Goal: Navigation & Orientation: Find specific page/section

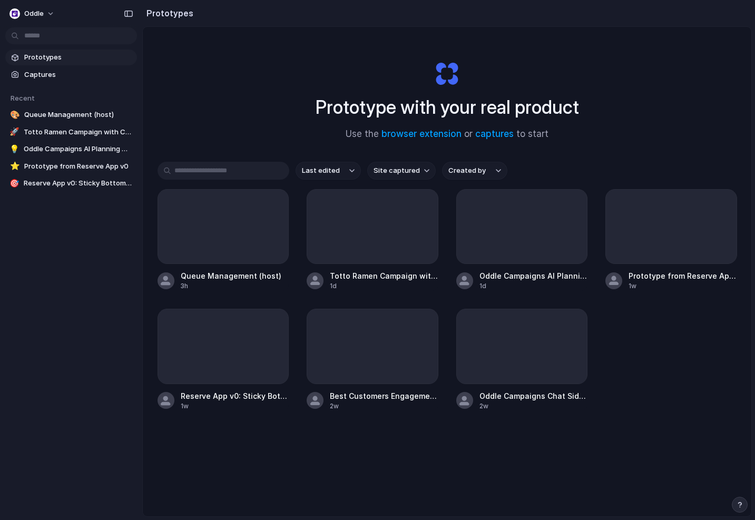
click at [195, 106] on div "Prototype with your real product Use the browser extension or captures to start…" at bounding box center [447, 299] width 609 height 545
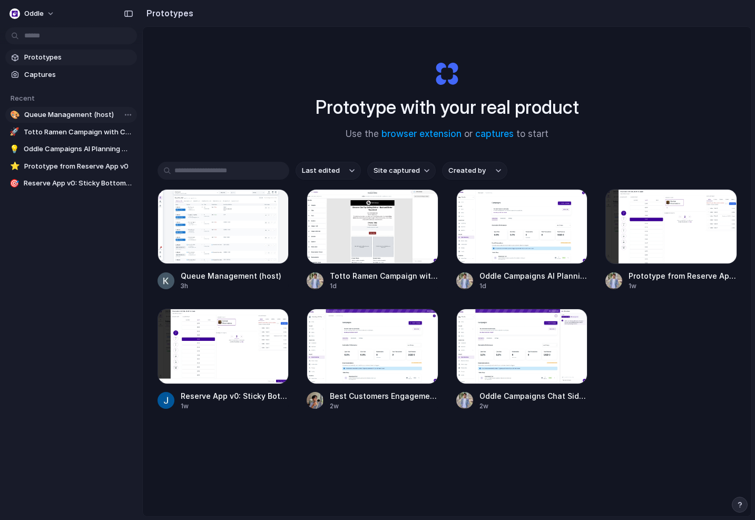
click at [67, 112] on span "Queue Management (host)" at bounding box center [78, 115] width 109 height 11
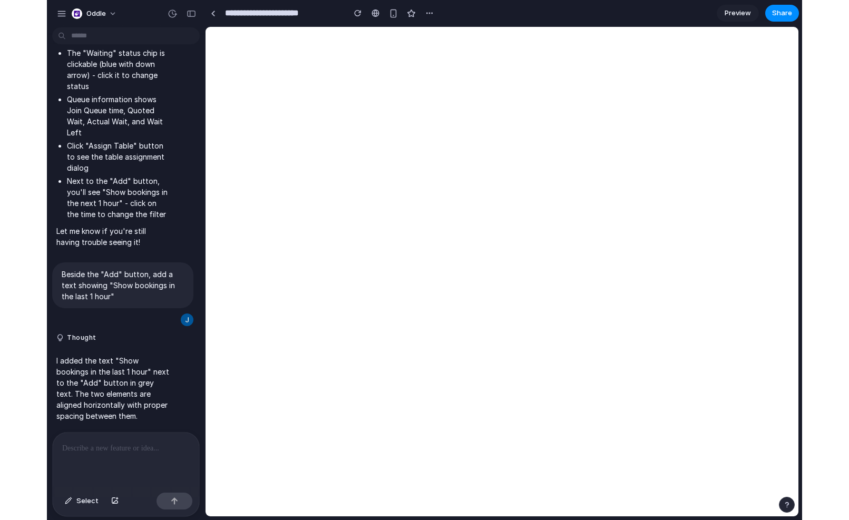
scroll to position [5078, 0]
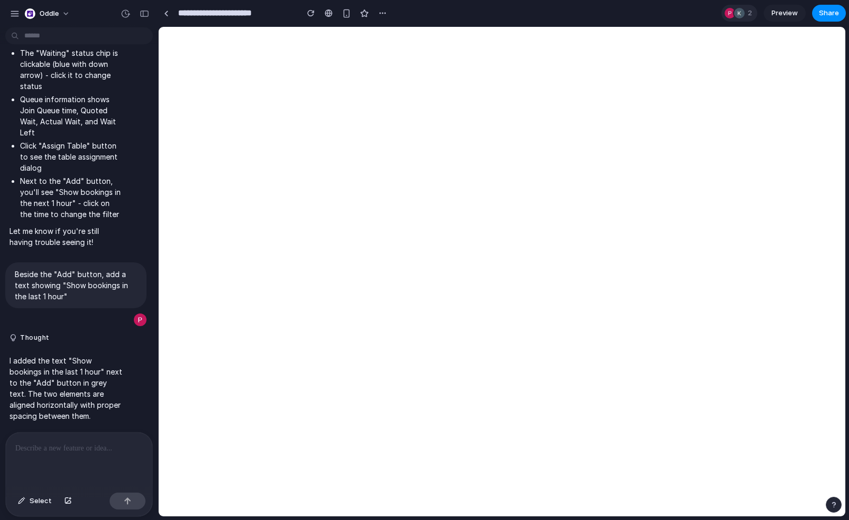
click at [727, 15] on div at bounding box center [730, 13] width 11 height 11
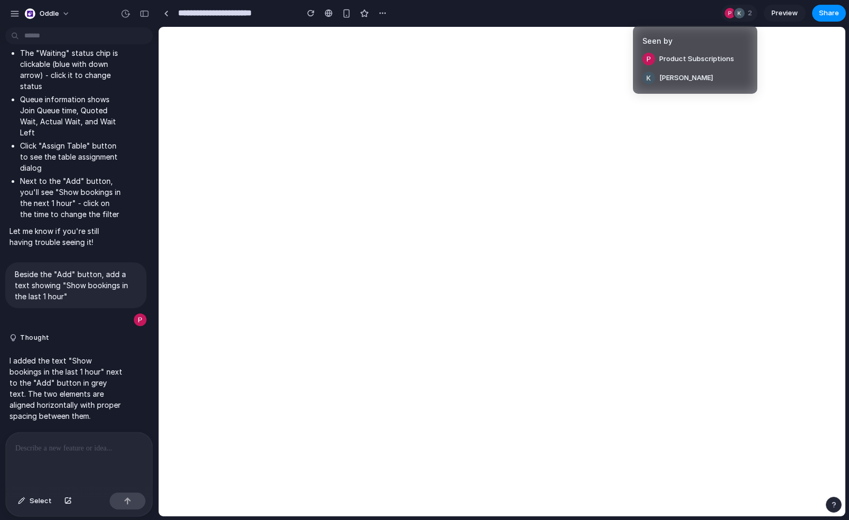
click at [694, 12] on div "Seen by Product Subscriptions [PERSON_NAME]" at bounding box center [424, 260] width 849 height 520
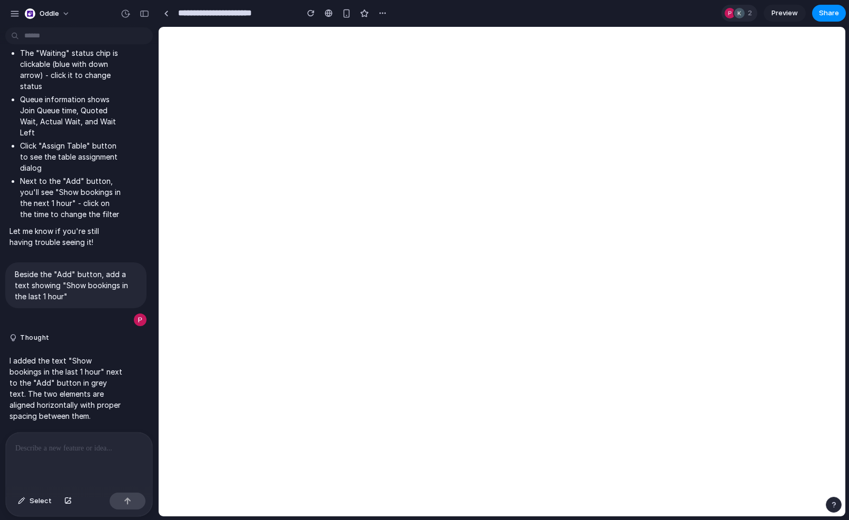
click at [739, 15] on div at bounding box center [739, 13] width 11 height 11
click at [752, 14] on div "Seen by Product Subscriptions [PERSON_NAME]" at bounding box center [424, 260] width 849 height 520
click at [15, 17] on div "button" at bounding box center [14, 13] width 9 height 9
click at [16, 16] on div "button" at bounding box center [14, 13] width 9 height 9
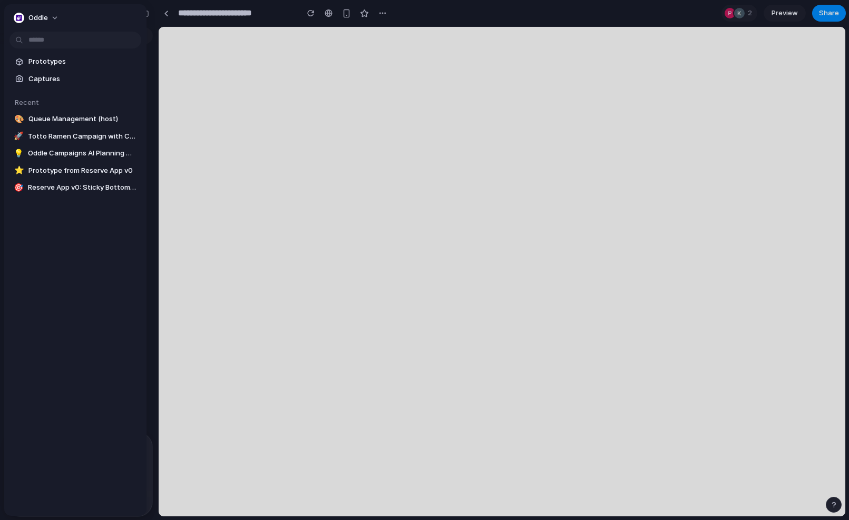
click at [72, 240] on div "Prototypes Captures Recent 🎨 Queue Management (host) 🚀 Totto Ramen Campaign wit…" at bounding box center [75, 168] width 142 height 329
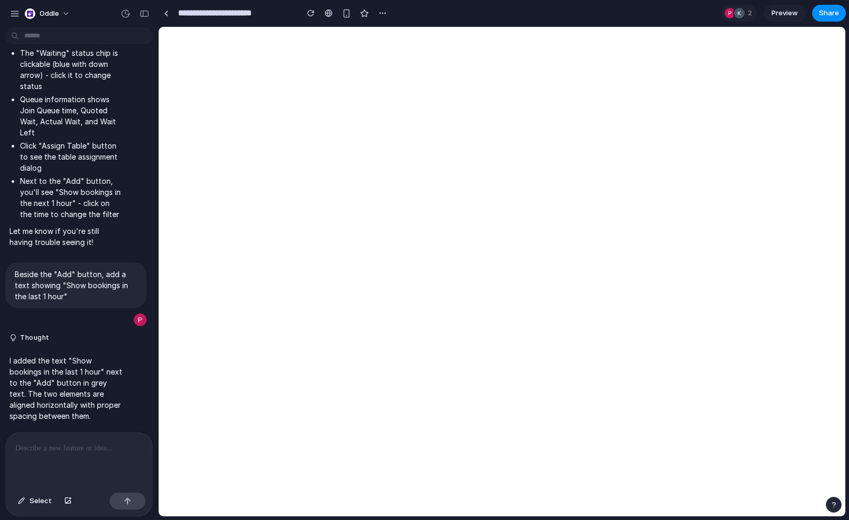
click at [451, 9] on section "**********" at bounding box center [502, 13] width 688 height 26
click at [57, 9] on span "Oddle" at bounding box center [49, 13] width 19 height 11
click at [55, 40] on span "Settings" at bounding box center [54, 37] width 29 height 11
